Goal: Navigation & Orientation: Find specific page/section

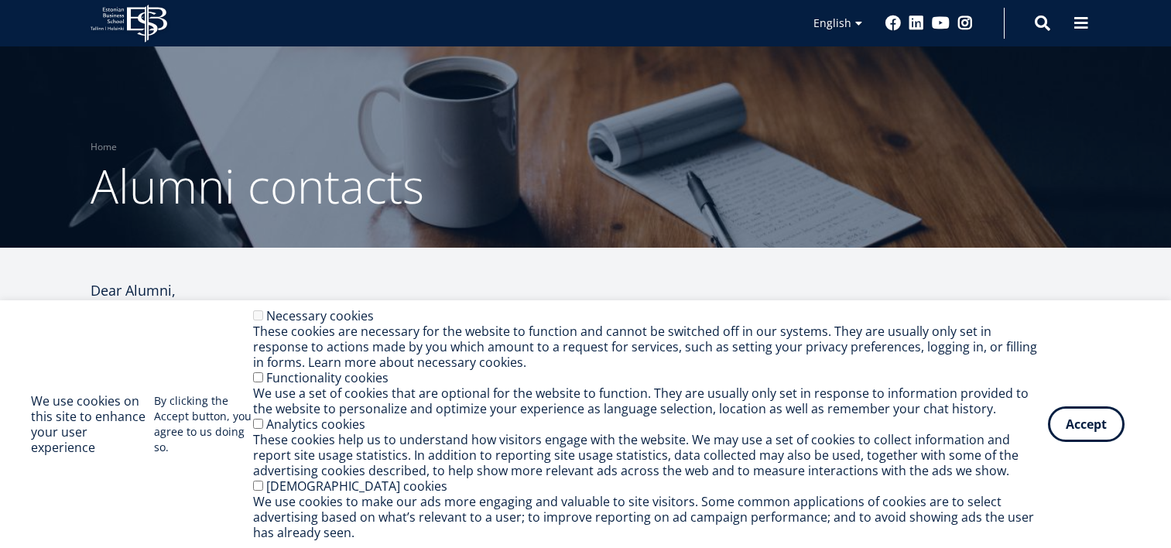
scroll to position [1195, 0]
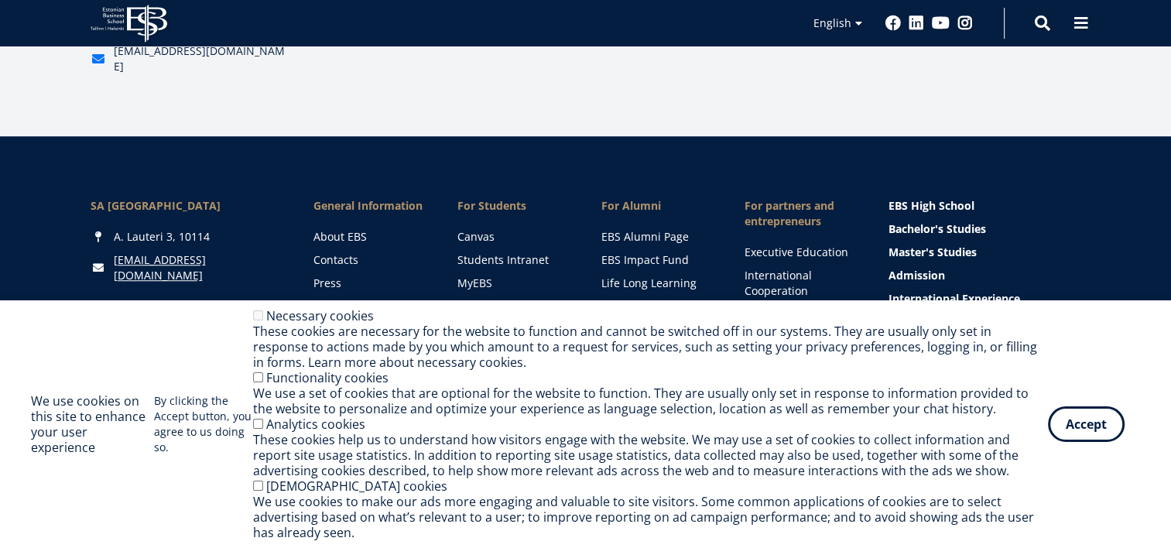
select select "**"
click at [1092, 412] on button "Accept" at bounding box center [1086, 421] width 77 height 36
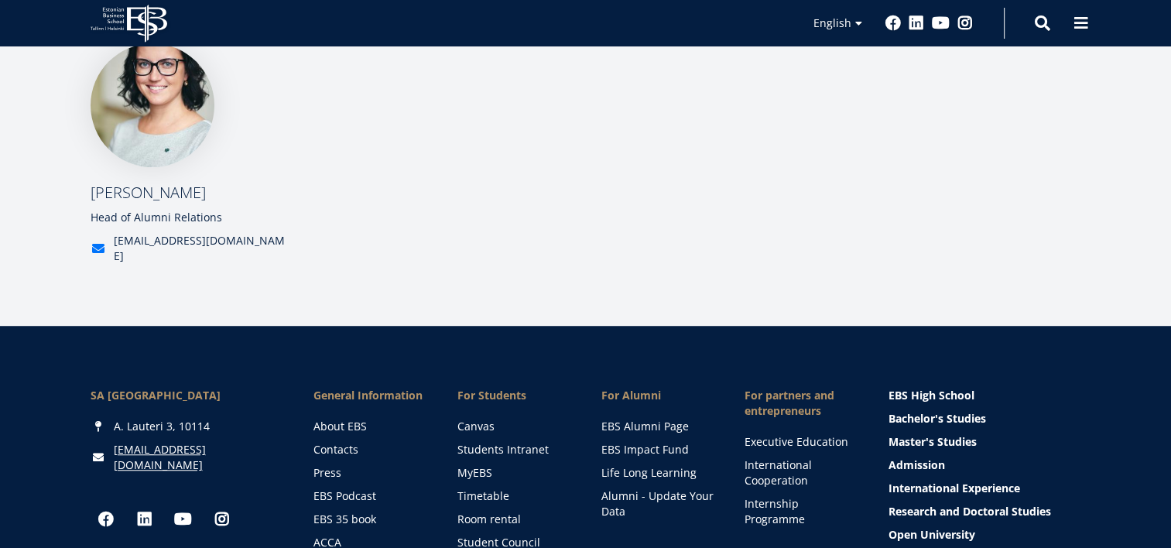
scroll to position [1254, 0]
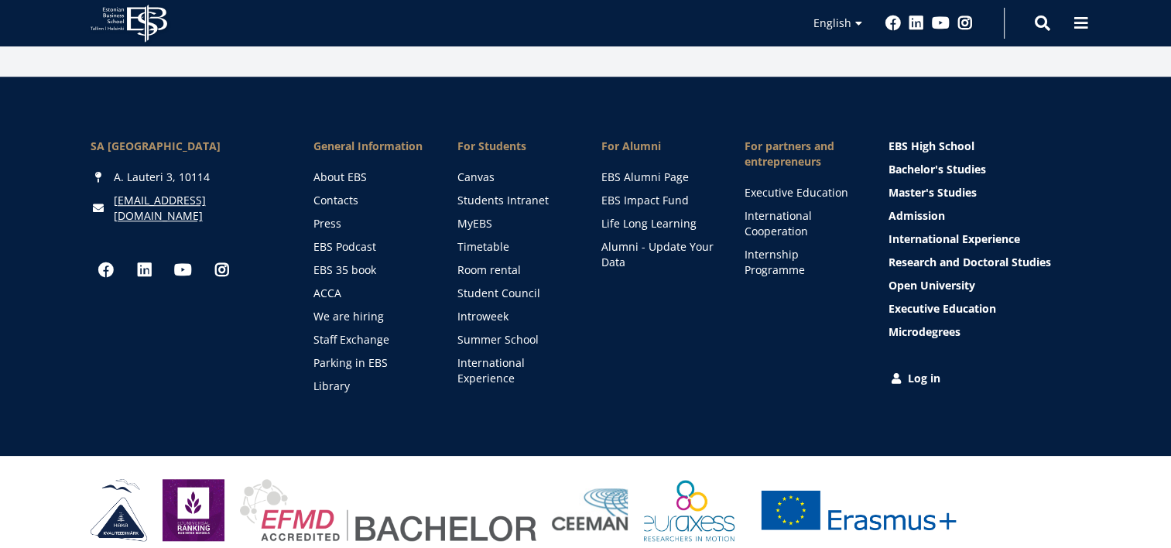
click at [150, 28] on icon "EBS Logo Created with Sketch." at bounding box center [129, 24] width 77 height 38
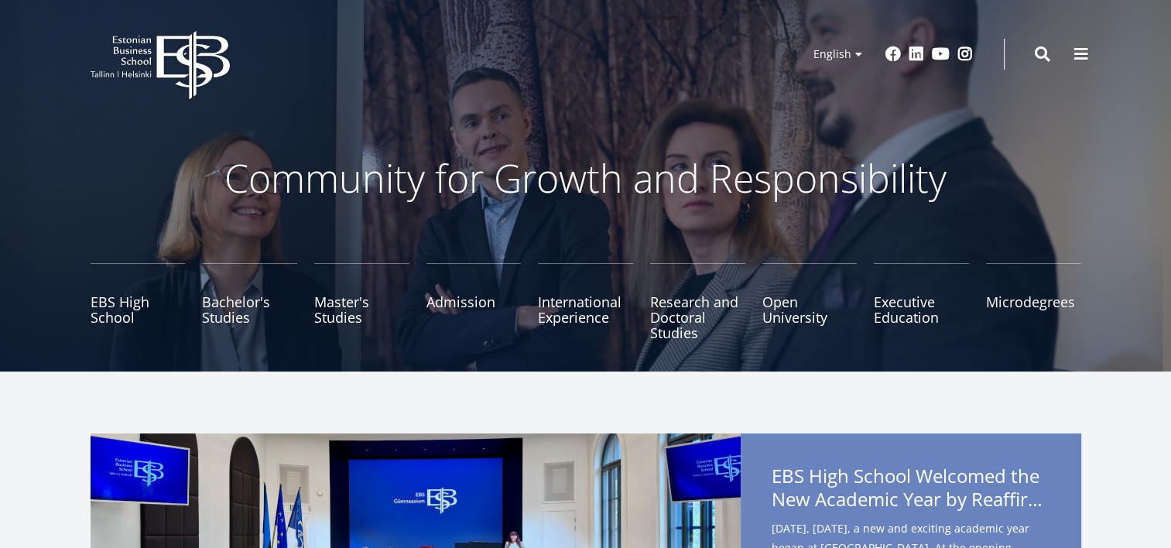
click at [1077, 49] on span at bounding box center [1080, 53] width 15 height 15
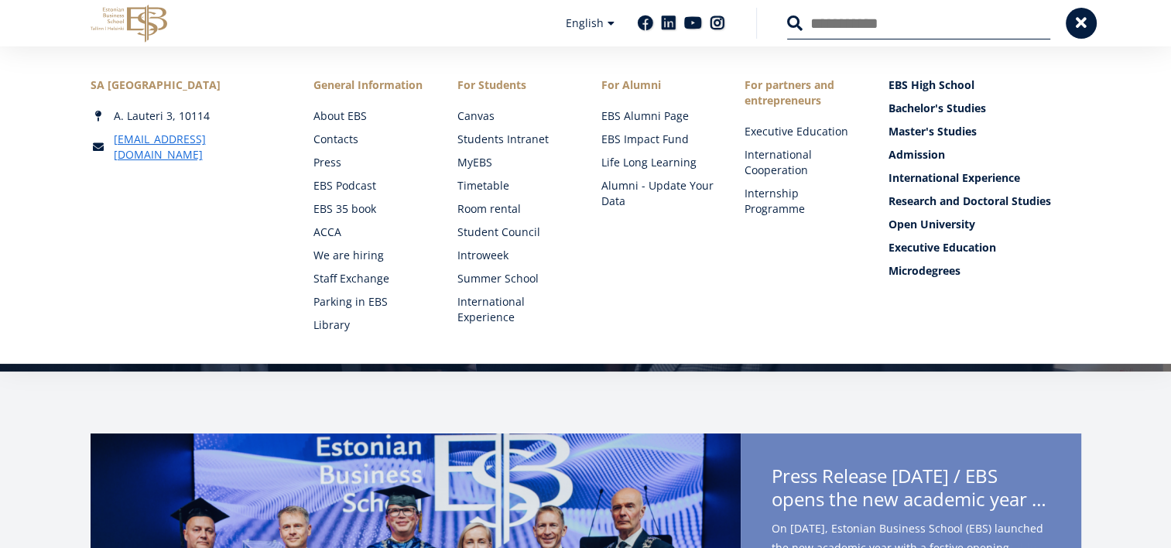
click at [483, 84] on link "For Students" at bounding box center [513, 84] width 113 height 15
